Goal: Task Accomplishment & Management: Manage account settings

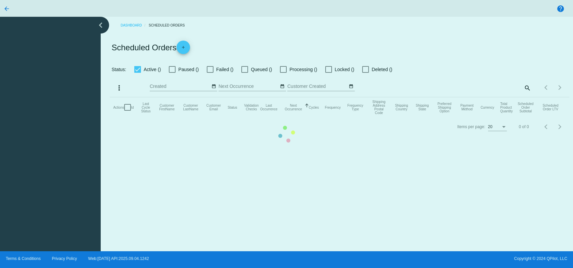
checkbox input "true"
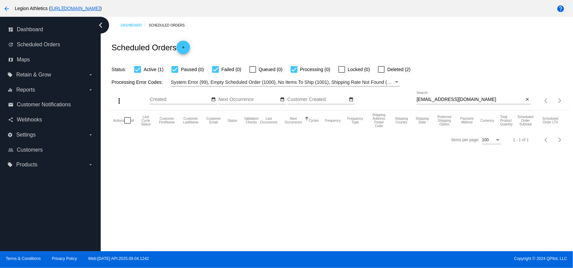
click at [436, 100] on input "[EMAIL_ADDRESS][DOMAIN_NAME]" at bounding box center [470, 99] width 107 height 5
paste input "[EMAIL_ADDRESS]"
type input "[EMAIL_ADDRESS][DOMAIN_NAME]"
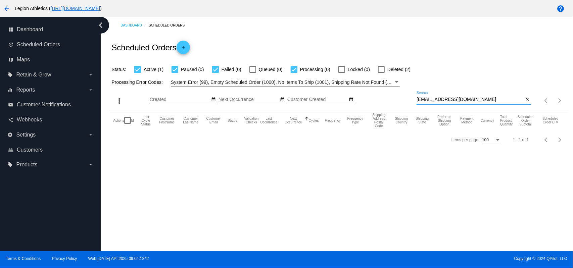
click at [413, 53] on div "Scheduled Orders add" at bounding box center [339, 47] width 459 height 27
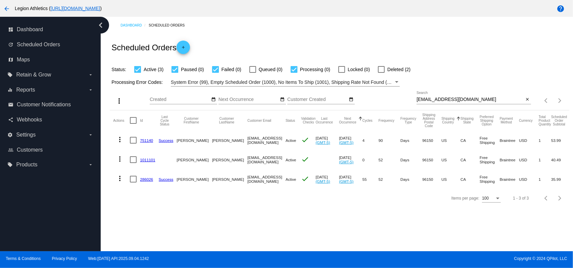
click at [430, 100] on input "[EMAIL_ADDRESS][DOMAIN_NAME]" at bounding box center [470, 99] width 107 height 5
paste input "dlandryphd@gmail"
click at [430, 79] on div "Processing Error Codes: System Error (99), Empty Scheduled Order (1000), No Ite…" at bounding box center [339, 80] width 459 height 13
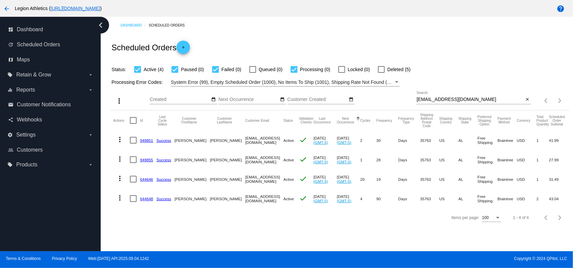
click at [423, 98] on input "dlandryphd@gmail.com" at bounding box center [470, 99] width 107 height 5
paste input "allidansby@hot"
type input "allidansby@hotmail.com"
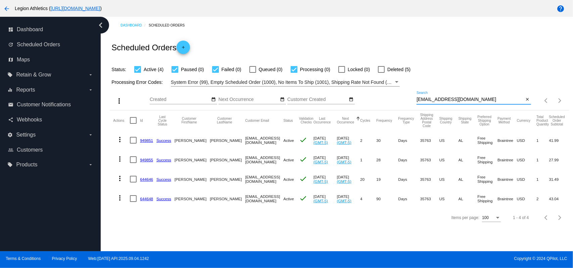
click at [359, 54] on div "Scheduled Orders add" at bounding box center [339, 47] width 459 height 27
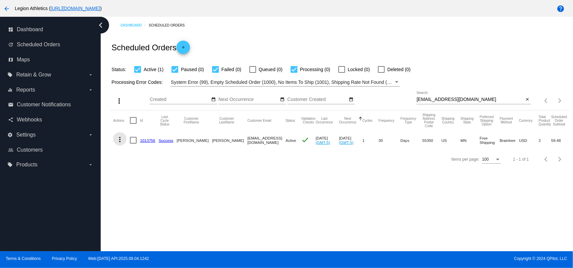
click at [122, 143] on mat-icon "more_vert" at bounding box center [120, 140] width 8 height 8
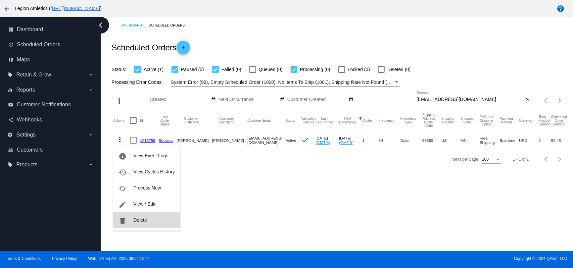
click at [153, 215] on button "delete Delete" at bounding box center [146, 220] width 67 height 16
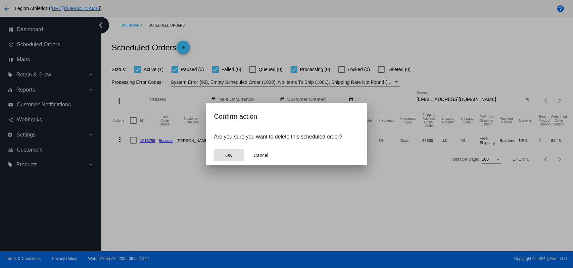
click at [226, 156] on span "OK" at bounding box center [228, 155] width 7 height 5
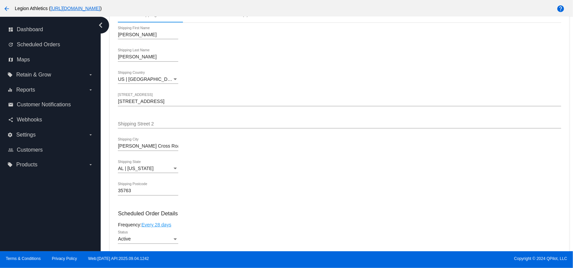
scroll to position [358, 0]
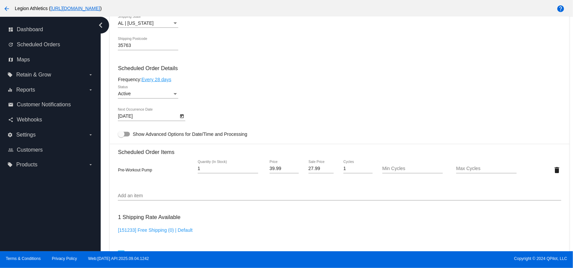
click at [188, 192] on div "Add an item" at bounding box center [339, 194] width 443 height 13
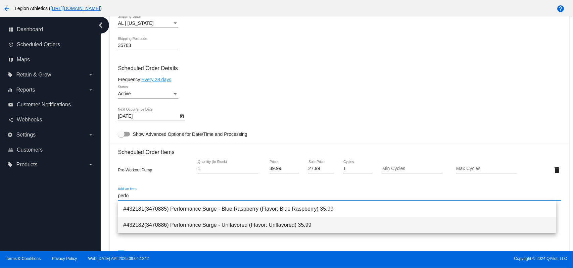
type input "perfo"
click at [198, 223] on span "#432182(3470886) Performance Surge - Unflavored (Flavor: Unflavored) 35.99" at bounding box center [336, 225] width 427 height 16
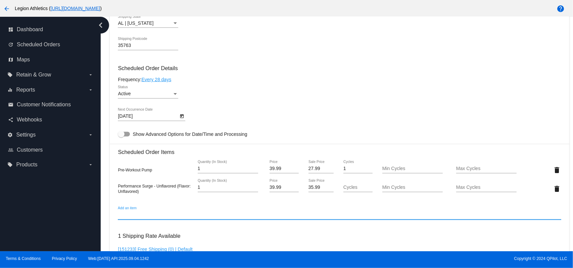
click at [309, 187] on input "35.99" at bounding box center [322, 187] width 26 height 5
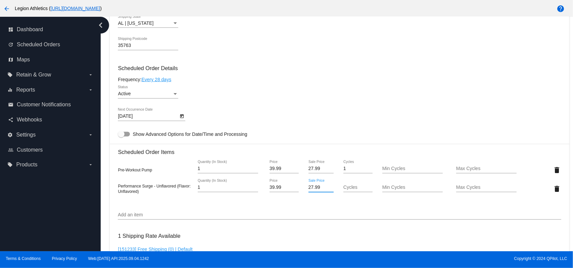
type input "27.99"
click at [322, 109] on mat-card "Customer 304858: David Landry dlandryphd@gmail.com Customer Shipping Enter Ship…" at bounding box center [339, 163] width 459 height 690
drag, startPoint x: 347, startPoint y: 188, endPoint x: 339, endPoint y: 125, distance: 63.6
click at [347, 188] on input "Cycles" at bounding box center [357, 187] width 29 height 5
type input "1"
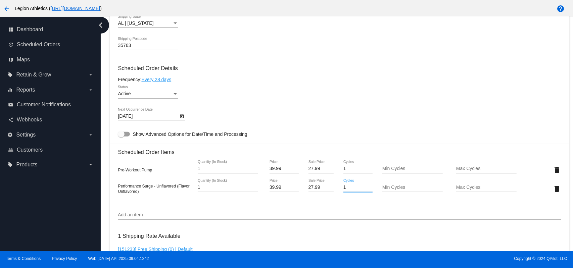
click at [342, 105] on mat-card "Customer 304858: David Landry dlandryphd@gmail.com Customer Shipping Enter Ship…" at bounding box center [339, 163] width 459 height 690
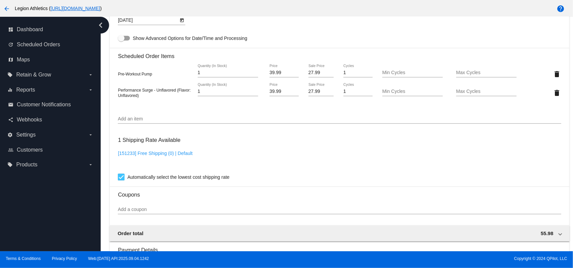
scroll to position [437, 0]
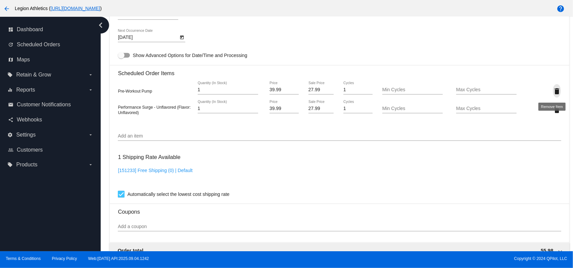
click at [553, 93] on mat-icon "delete" at bounding box center [557, 91] width 8 height 8
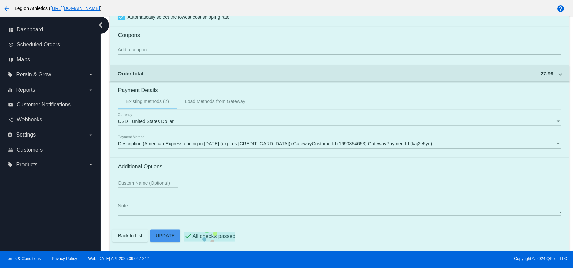
scroll to position [597, 0]
